Goal: Transaction & Acquisition: Purchase product/service

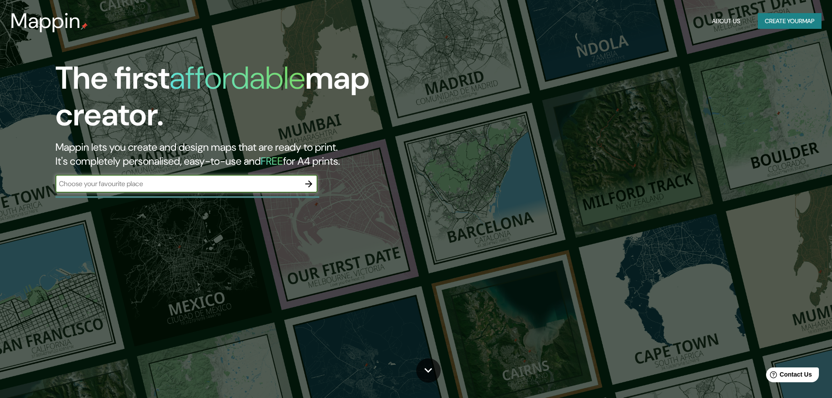
click at [123, 184] on input "text" at bounding box center [177, 184] width 245 height 10
type input "CAUTIVA"
click at [316, 184] on button "button" at bounding box center [308, 183] width 17 height 17
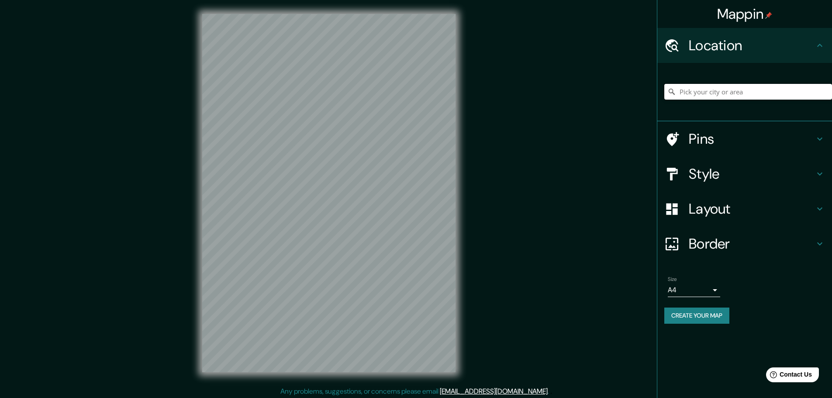
click at [705, 92] on input "Pick your city or area" at bounding box center [748, 92] width 168 height 16
click at [700, 95] on input "Pick your city or area" at bounding box center [748, 92] width 168 height 16
click at [716, 83] on div "[PERSON_NAME]" at bounding box center [748, 92] width 168 height 44
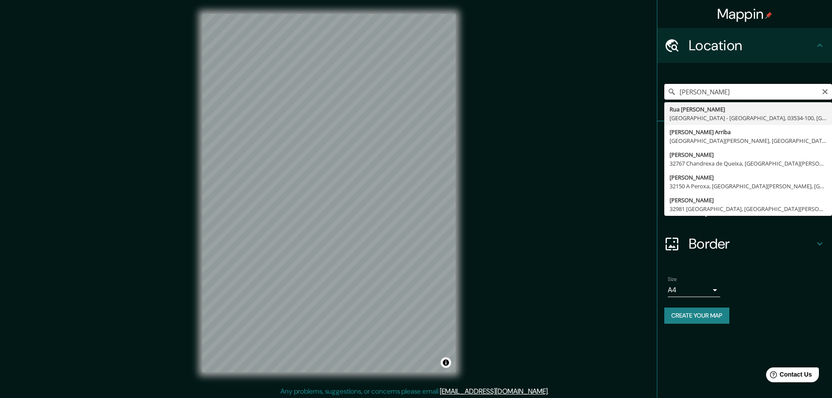
click at [735, 94] on input "[PERSON_NAME]" at bounding box center [748, 92] width 168 height 16
drag, startPoint x: 719, startPoint y: 92, endPoint x: 672, endPoint y: 93, distance: 47.6
click at [672, 93] on div "[PERSON_NAME] TULUM Tulul al Humr Gobernación de [GEOGRAPHIC_DATA], [GEOGRAPHIC…" at bounding box center [748, 92] width 168 height 16
click at [716, 86] on input "TULUM" at bounding box center [748, 92] width 168 height 16
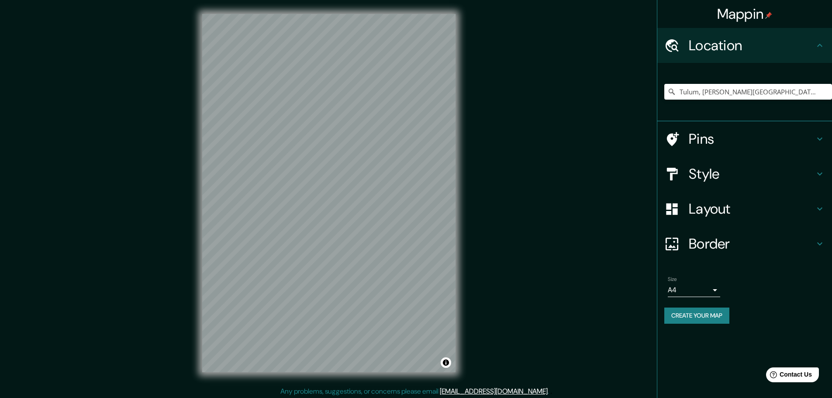
click at [548, 325] on div "Mappin Location [GEOGRAPHIC_DATA], [PERSON_NAME][GEOGRAPHIC_DATA], [GEOGRAPHIC_…" at bounding box center [416, 200] width 832 height 400
click at [752, 98] on input "Tulum, [PERSON_NAME][GEOGRAPHIC_DATA], [GEOGRAPHIC_DATA]" at bounding box center [748, 92] width 168 height 16
drag, startPoint x: 712, startPoint y: 92, endPoint x: 819, endPoint y: 91, distance: 107.0
click at [819, 91] on input "Tulum, [PERSON_NAME][GEOGRAPHIC_DATA], [GEOGRAPHIC_DATA]" at bounding box center [748, 92] width 168 height 16
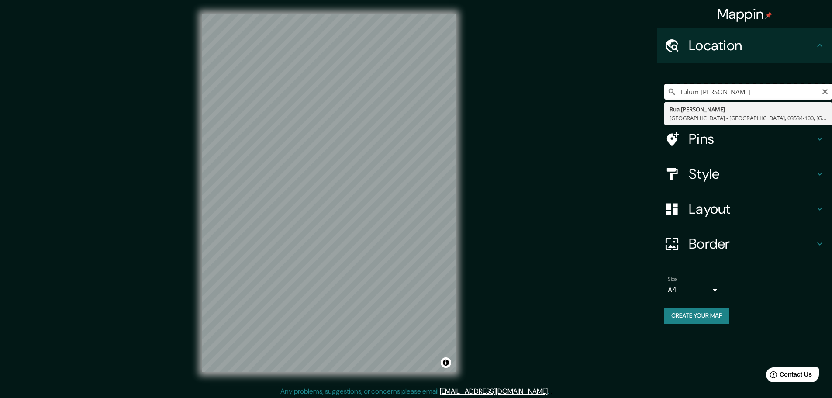
drag, startPoint x: 765, startPoint y: 88, endPoint x: 655, endPoint y: 86, distance: 110.1
click at [659, 89] on div "Tulum [PERSON_NAME][GEOGRAPHIC_DATA] [GEOGRAPHIC_DATA] [GEOGRAPHIC_DATA] - [GEO…" at bounding box center [744, 92] width 175 height 59
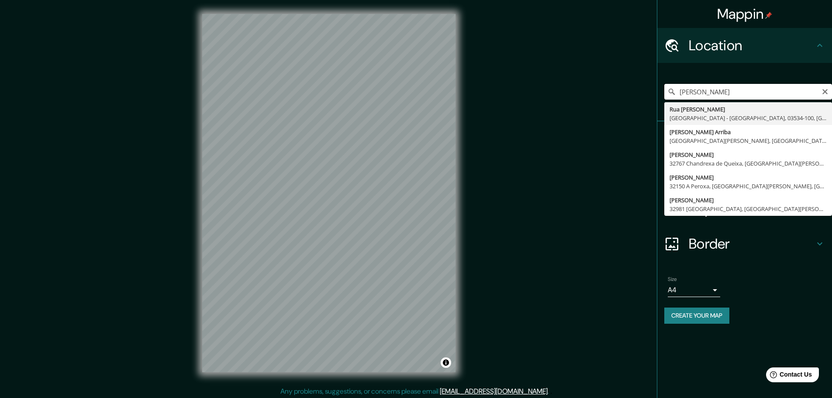
click at [745, 89] on input "[PERSON_NAME]" at bounding box center [748, 92] width 168 height 16
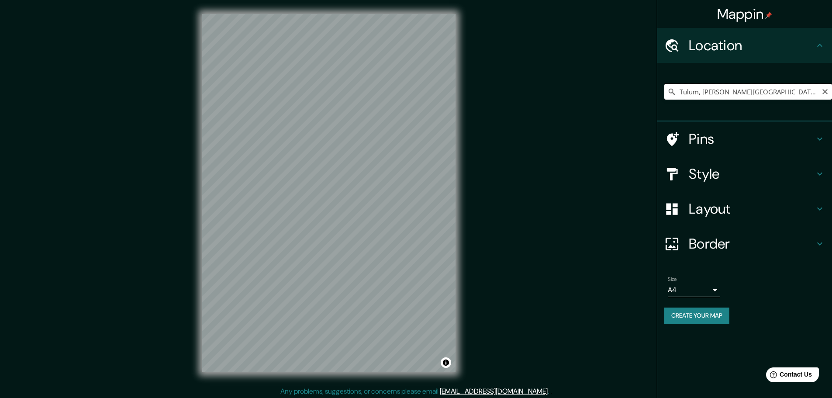
click at [709, 96] on input "Tulum, [PERSON_NAME][GEOGRAPHIC_DATA], [GEOGRAPHIC_DATA]" at bounding box center [748, 92] width 168 height 16
click at [717, 87] on input "[GEOGRAPHIC_DATA][PERSON_NAME], [PERSON_NAME][GEOGRAPHIC_DATA], [GEOGRAPHIC_DAT…" at bounding box center [748, 92] width 168 height 16
click at [735, 93] on input "[GEOGRAPHIC_DATA][PERSON_NAME], [PERSON_NAME][GEOGRAPHIC_DATA], [GEOGRAPHIC_DAT…" at bounding box center [748, 92] width 168 height 16
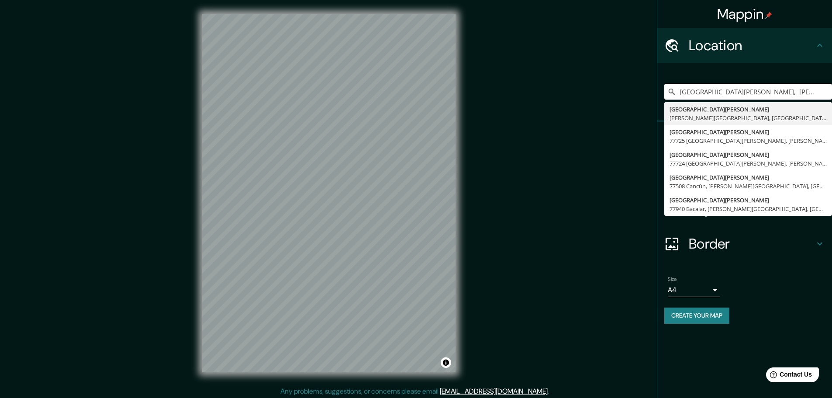
type input "[GEOGRAPHIC_DATA][PERSON_NAME], [PERSON_NAME][GEOGRAPHIC_DATA], [GEOGRAPHIC_DAT…"
